Goal: Task Accomplishment & Management: Manage account settings

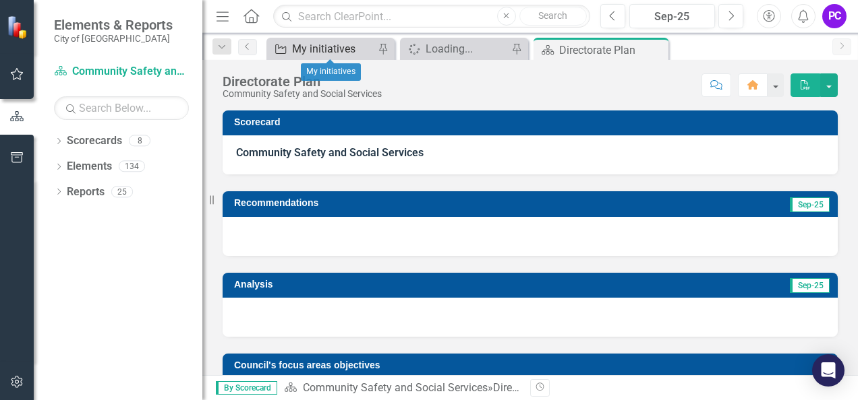
click at [317, 44] on div "My initiatives" at bounding box center [333, 48] width 82 height 17
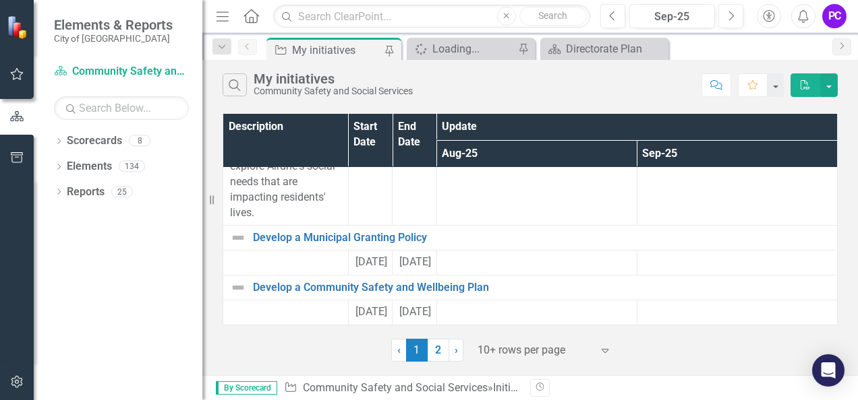
scroll to position [918, 0]
click at [434, 348] on link "2" at bounding box center [438, 350] width 22 height 23
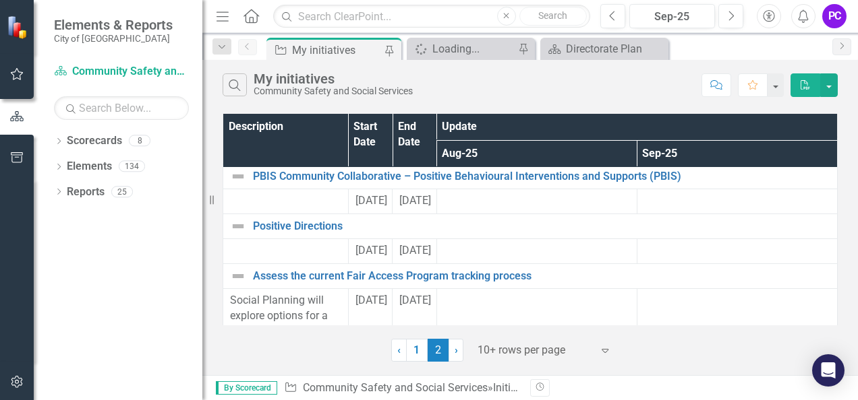
scroll to position [0, 0]
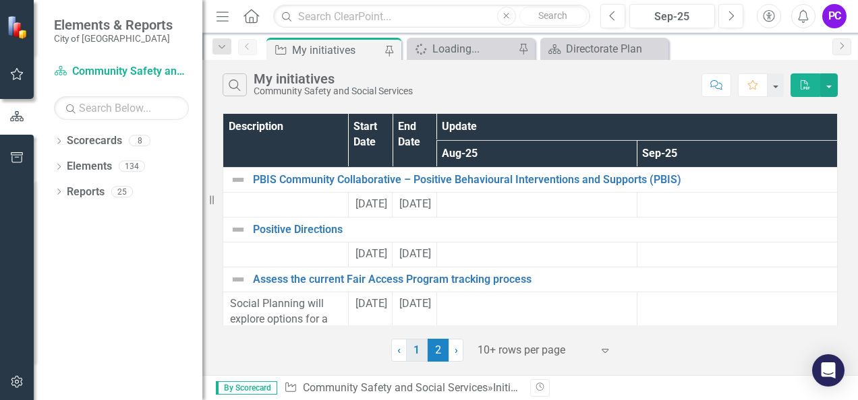
click at [417, 343] on link "1" at bounding box center [417, 350] width 22 height 23
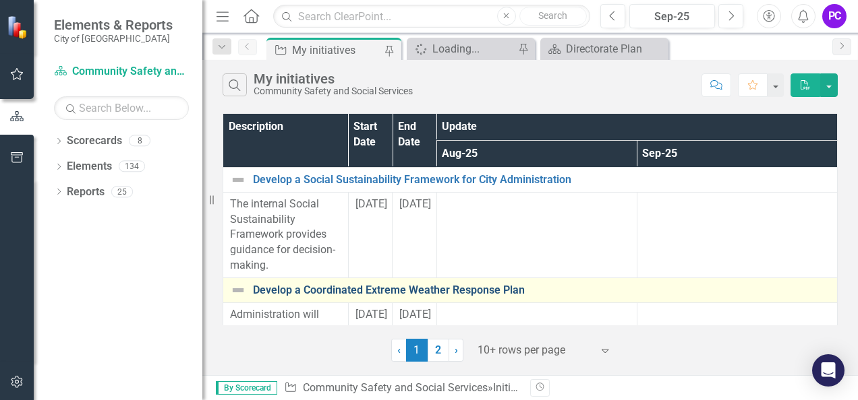
click at [485, 290] on link "Develop a Coordinated Extreme Weather Response Plan" at bounding box center [541, 291] width 577 height 12
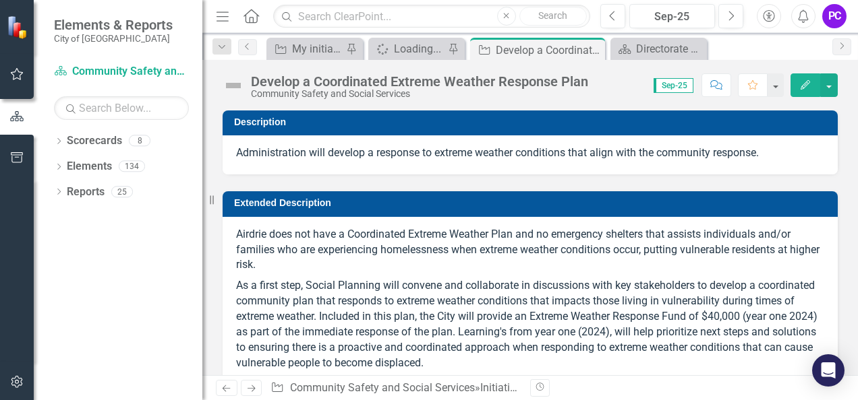
checkbox input "true"
click at [239, 285] on p "As a first step, Social Planning will convene and collaborate in discussions wi…" at bounding box center [530, 325] width 588 height 98
click at [241, 233] on p "Airdrie does not have a Coordinated Extreme Weather Plan and no emergency shelt…" at bounding box center [530, 251] width 588 height 49
drag, startPoint x: 235, startPoint y: 232, endPoint x: 317, endPoint y: 302, distance: 108.1
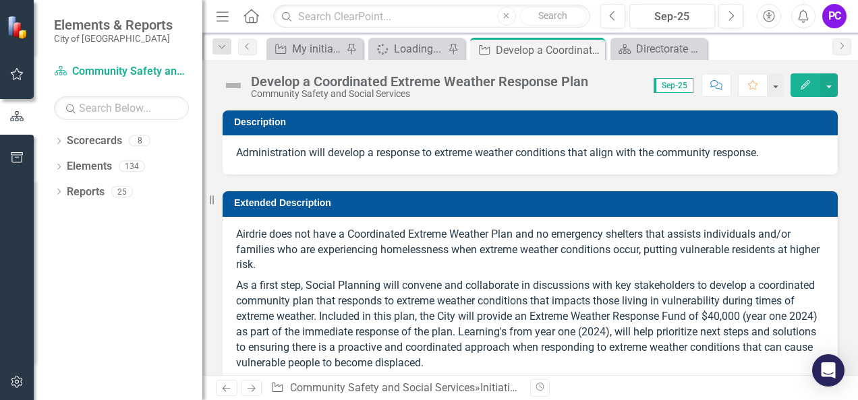
click at [317, 302] on div "Airdrie does not have a Coordinated Extreme Weather Plan and no emergency shelt…" at bounding box center [529, 329] width 615 height 225
click at [405, 350] on p "As a first step, Social Planning will convene and collaborate in discussions wi…" at bounding box center [530, 325] width 588 height 98
click at [427, 51] on div "Loading..." at bounding box center [419, 48] width 51 height 17
